Goal: Find specific page/section: Find specific page/section

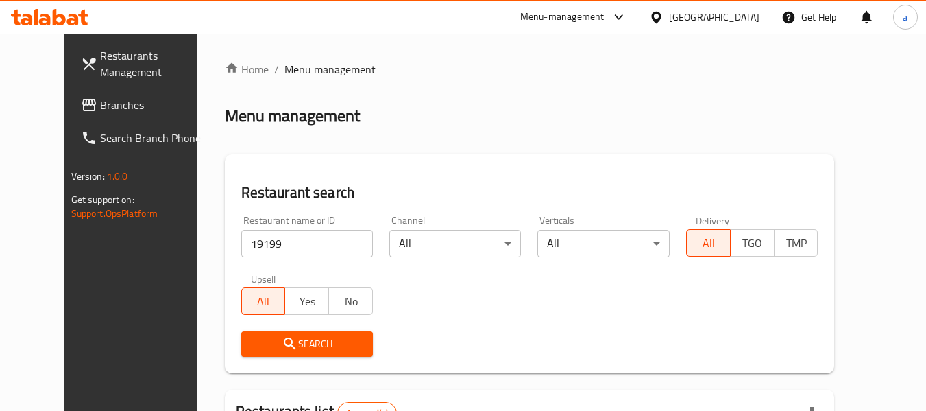
scroll to position [189, 0]
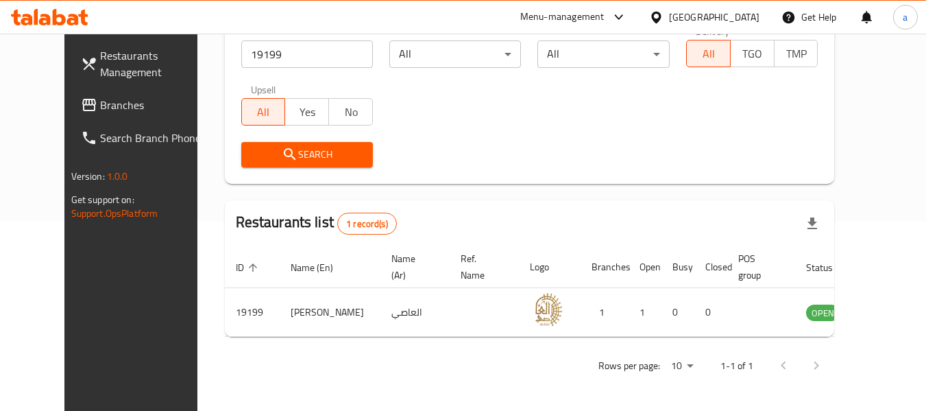
drag, startPoint x: 114, startPoint y: 101, endPoint x: 17, endPoint y: 142, distance: 105.0
click at [114, 101] on span "Branches" at bounding box center [154, 105] width 108 height 16
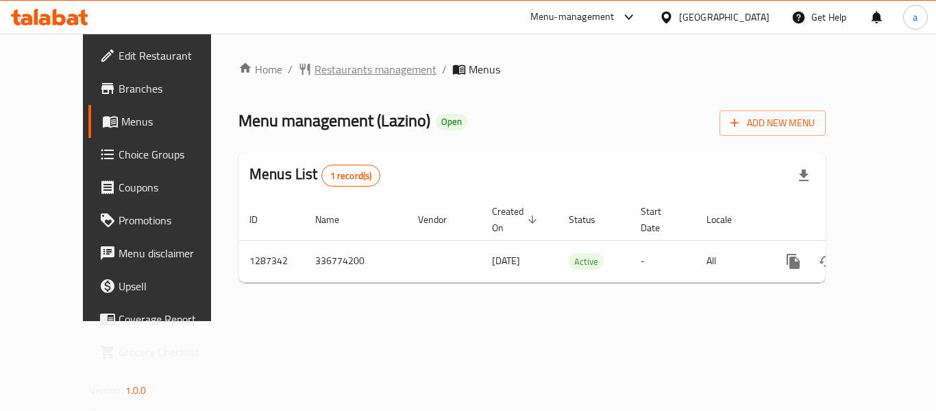
click at [315, 61] on span "Restaurants management" at bounding box center [376, 69] width 122 height 16
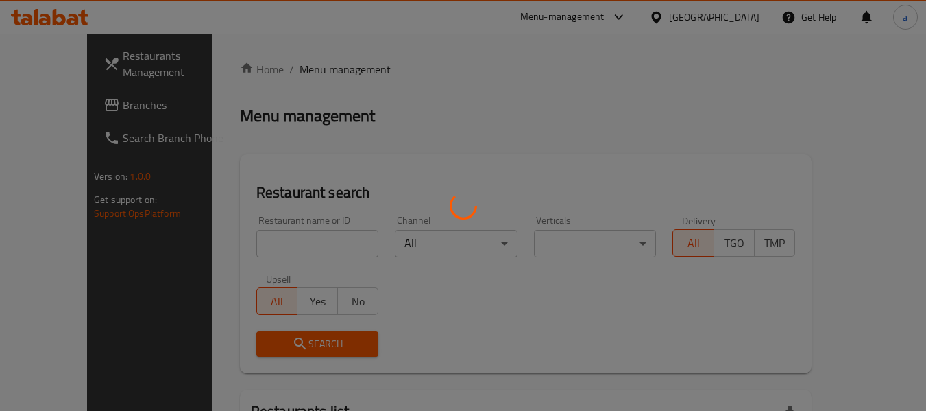
click at [312, 67] on div at bounding box center [463, 205] width 926 height 411
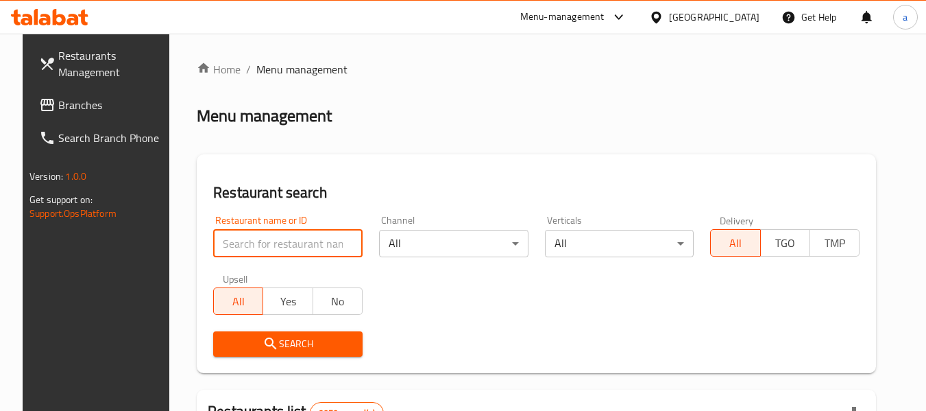
click at [251, 248] on input "search" at bounding box center [287, 243] width 149 height 27
paste input "696661"
type input "696661"
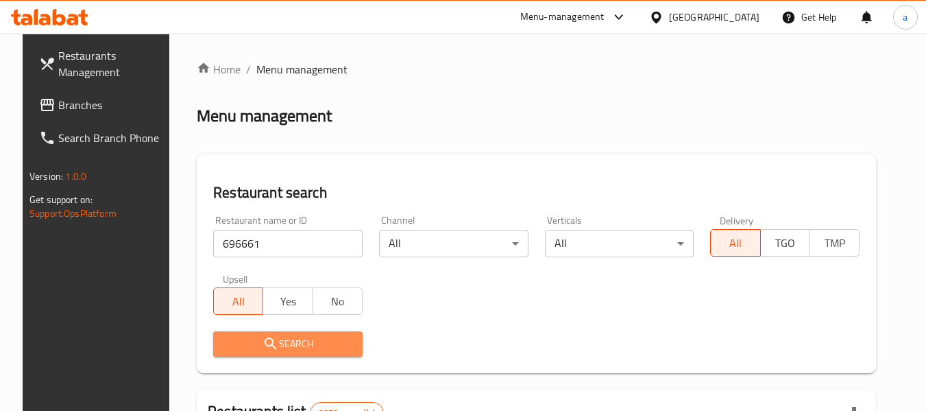
click at [252, 351] on span "Search" at bounding box center [287, 343] width 127 height 17
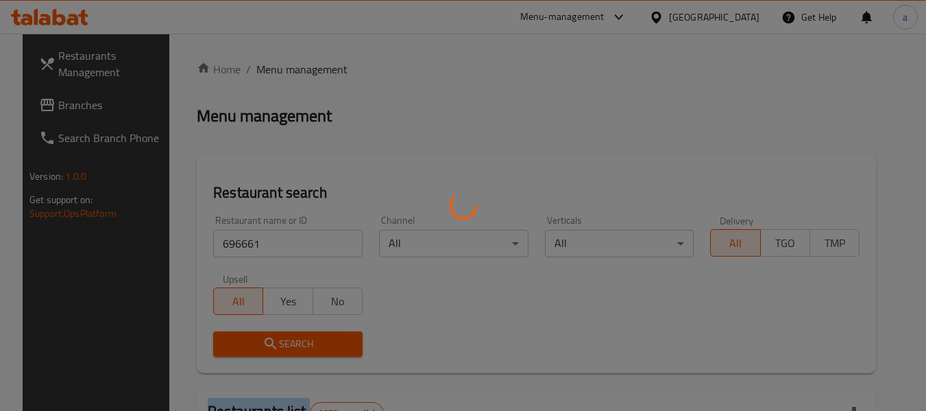
click at [252, 351] on div at bounding box center [463, 205] width 926 height 411
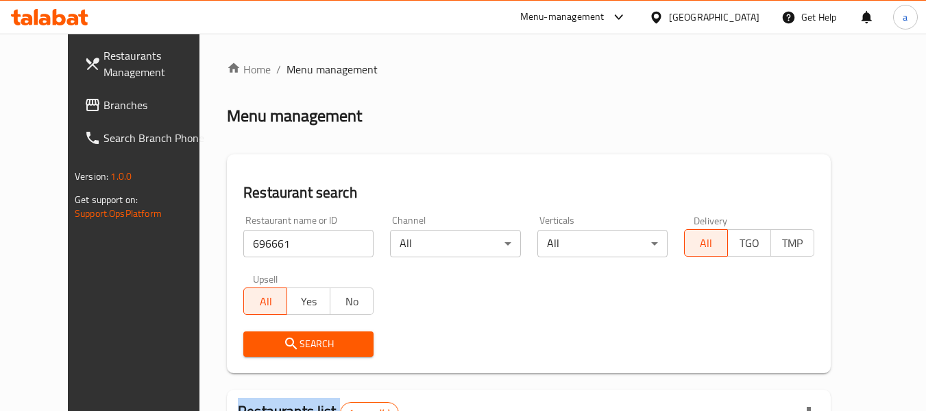
click at [73, 95] on link "Branches" at bounding box center [147, 104] width 149 height 33
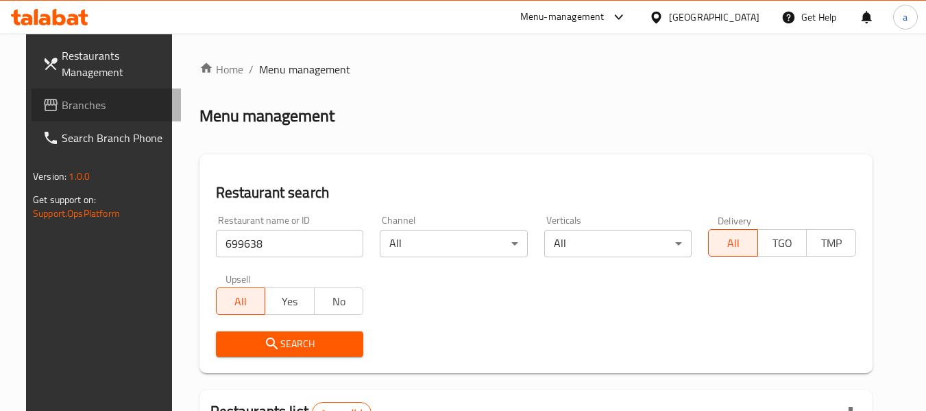
click at [42, 101] on span at bounding box center [51, 105] width 19 height 16
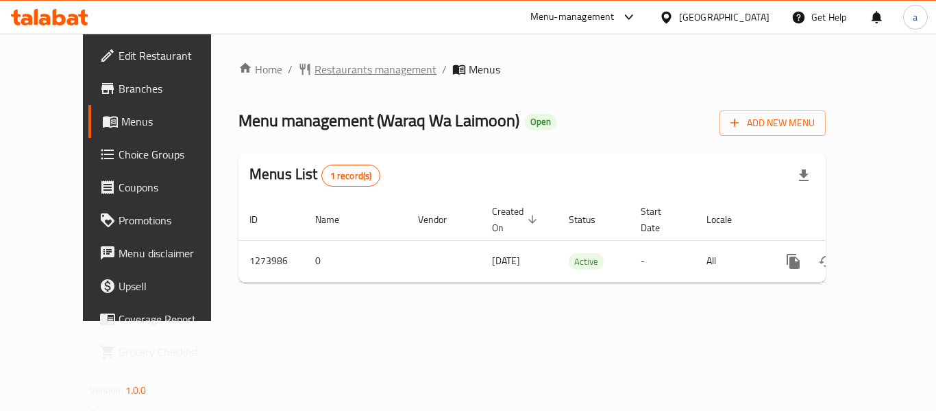
click at [319, 72] on span "Restaurants management" at bounding box center [376, 69] width 122 height 16
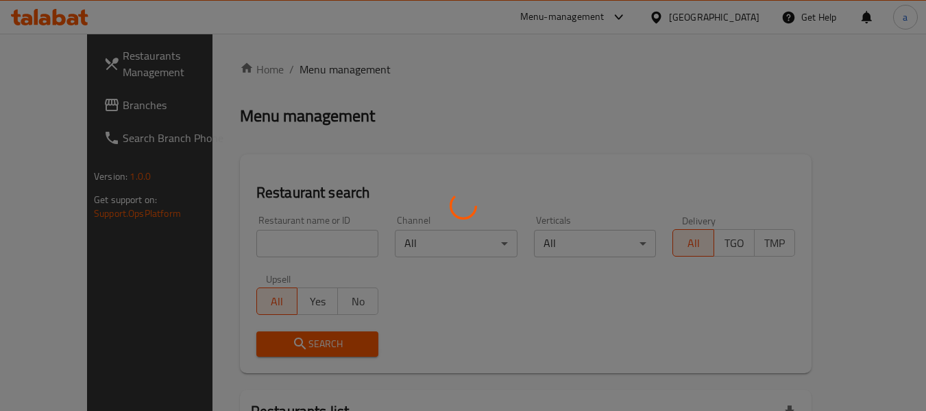
click at [251, 243] on div at bounding box center [463, 205] width 926 height 411
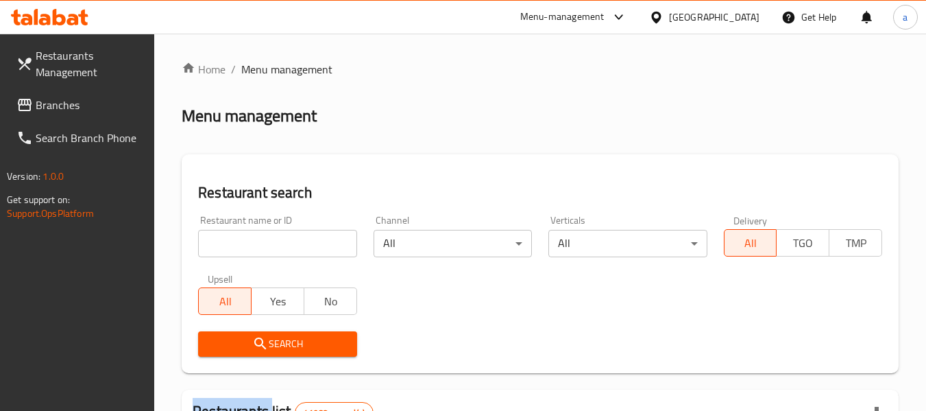
click at [251, 243] on div at bounding box center [463, 205] width 926 height 411
click at [251, 243] on input "search" at bounding box center [277, 243] width 158 height 27
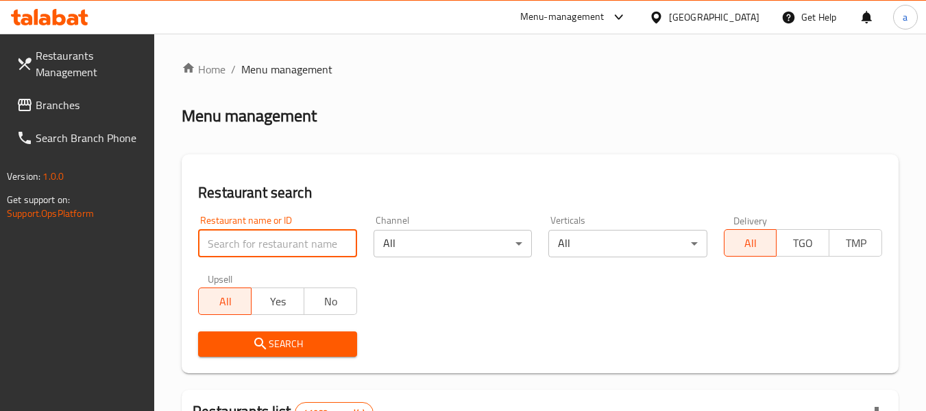
click at [251, 243] on input "search" at bounding box center [277, 243] width 158 height 27
paste input "691048"
type input "691048"
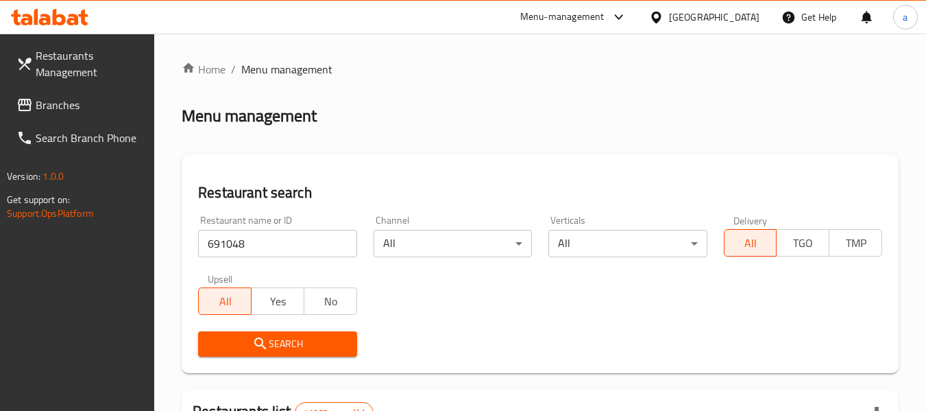
click at [277, 351] on span "Search" at bounding box center [277, 343] width 136 height 17
click at [277, 351] on div at bounding box center [463, 205] width 926 height 411
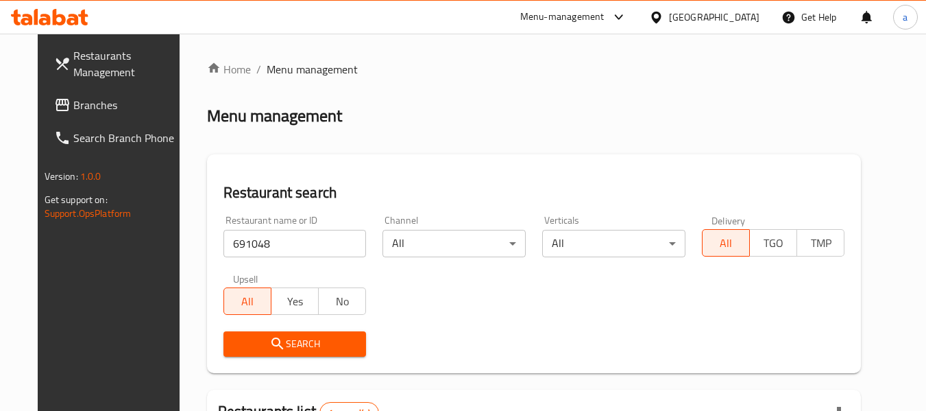
click at [672, 131] on div "Home / Menu management Menu management Restaurant search Restaurant name or ID …" at bounding box center [534, 331] width 655 height 540
click at [479, 90] on div "Home / Menu management Menu management Restaurant search Restaurant name or ID …" at bounding box center [534, 331] width 655 height 540
click at [73, 101] on span "Branches" at bounding box center [127, 105] width 108 height 16
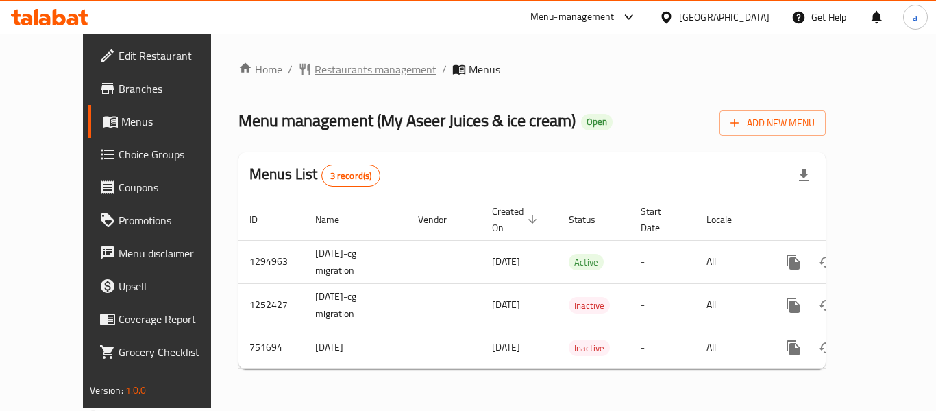
click at [315, 77] on span "Restaurants management" at bounding box center [376, 69] width 122 height 16
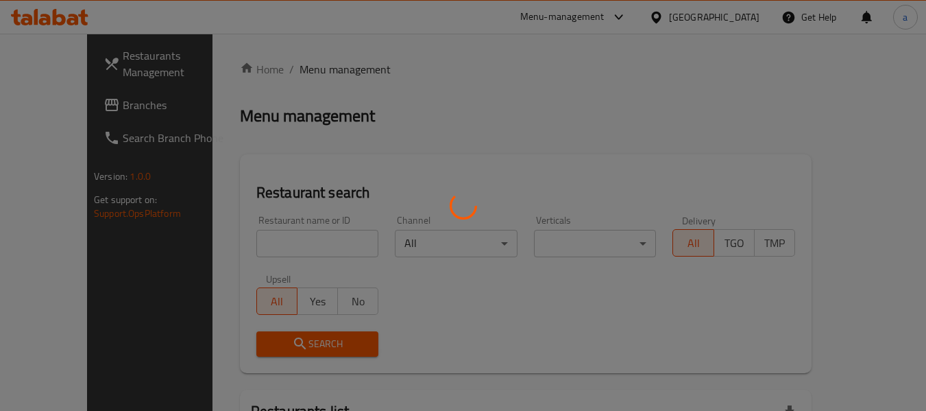
click at [306, 78] on div at bounding box center [463, 205] width 926 height 411
click at [254, 239] on div at bounding box center [463, 205] width 926 height 411
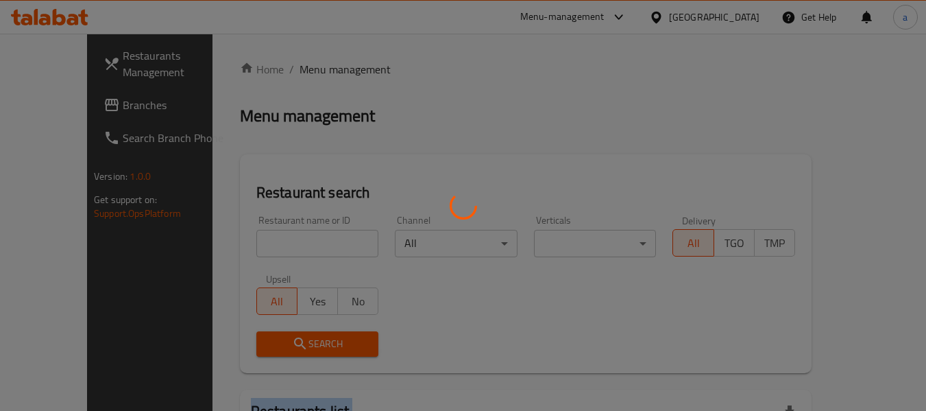
click at [254, 239] on div at bounding box center [463, 205] width 926 height 411
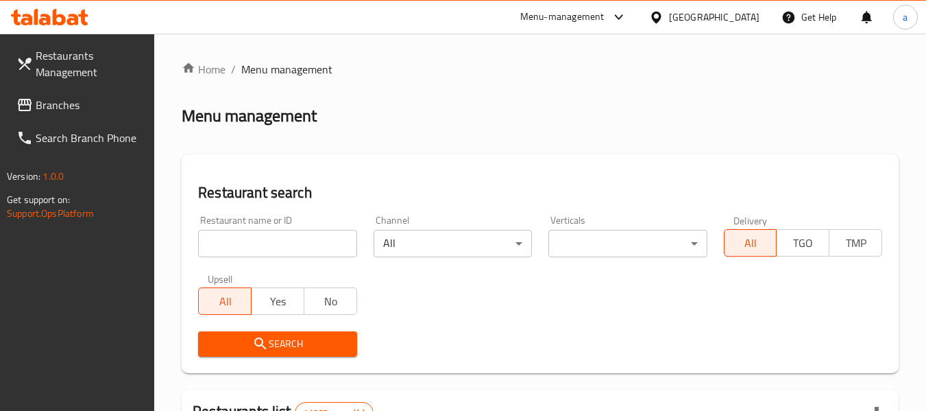
click at [254, 239] on input "search" at bounding box center [277, 243] width 158 height 27
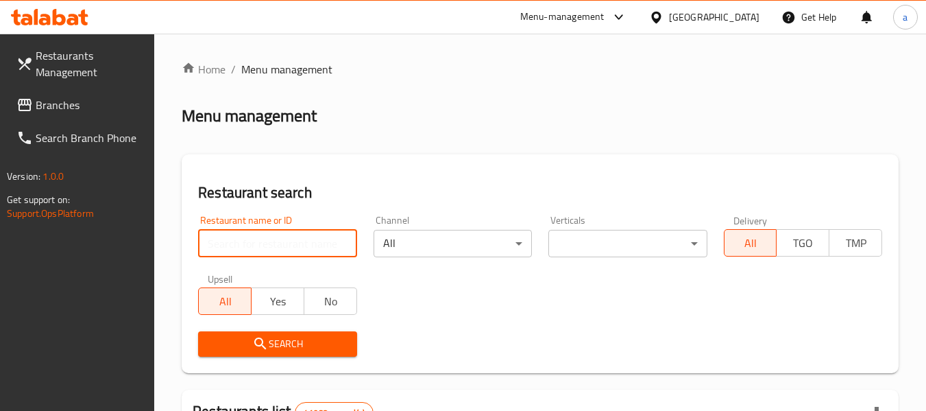
click at [254, 239] on input "search" at bounding box center [277, 243] width 158 height 27
paste input "649165"
type input "649165"
